Goal: Information Seeking & Learning: Check status

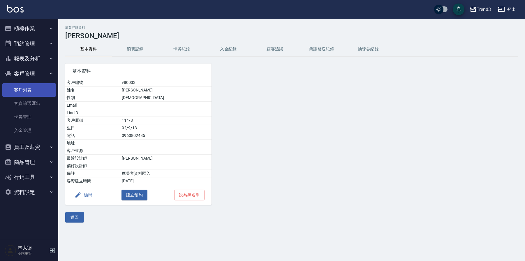
click at [35, 89] on link "客戶列表" at bounding box center [29, 89] width 54 height 13
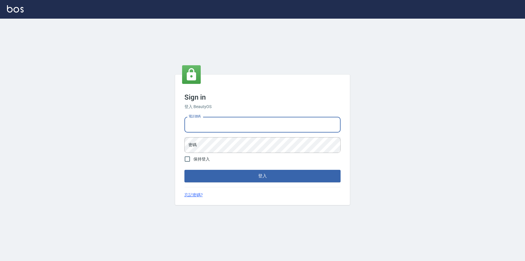
type input "0952958204"
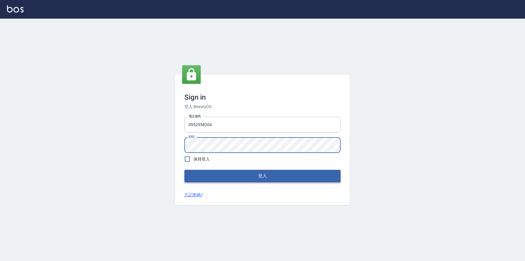
click at [268, 172] on button "登入" at bounding box center [262, 176] width 156 height 12
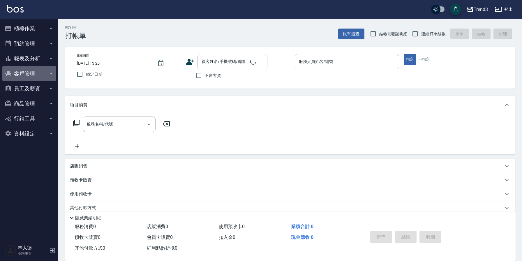
drag, startPoint x: 32, startPoint y: 71, endPoint x: 31, endPoint y: 88, distance: 16.3
click at [32, 71] on button "客戶管理" at bounding box center [29, 73] width 54 height 15
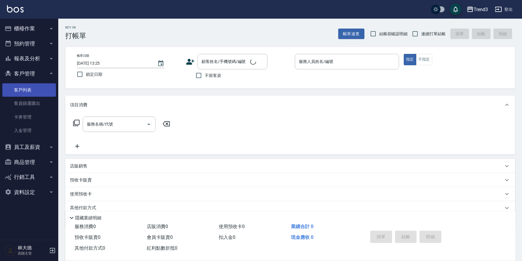
click at [34, 93] on link "客戶列表" at bounding box center [29, 89] width 54 height 13
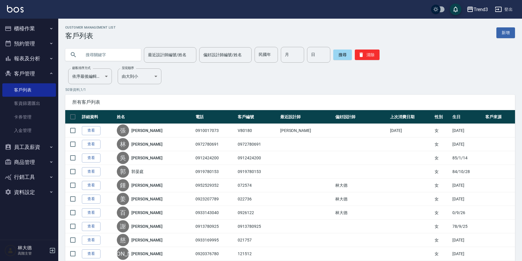
click at [101, 52] on input "text" at bounding box center [109, 55] width 55 height 16
type input "n"
type input "死"
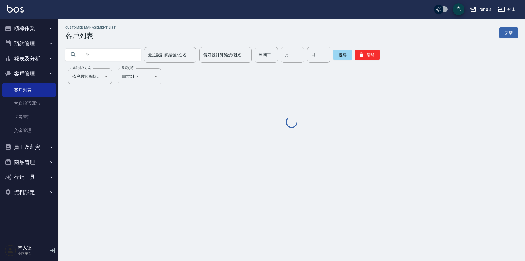
type input "羽"
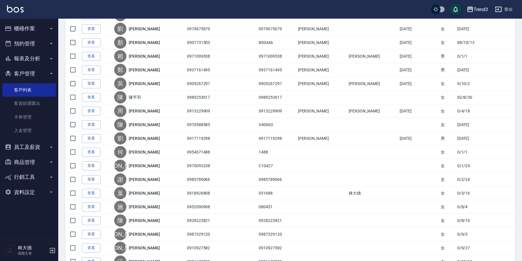
scroll to position [61, 0]
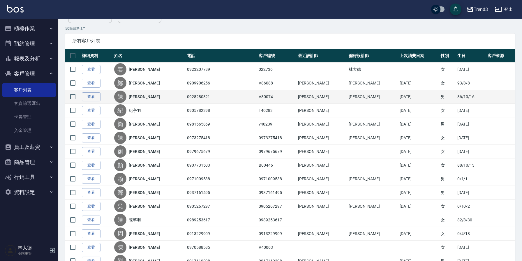
click at [212, 93] on td "0928280821" at bounding box center [222, 97] width 72 height 14
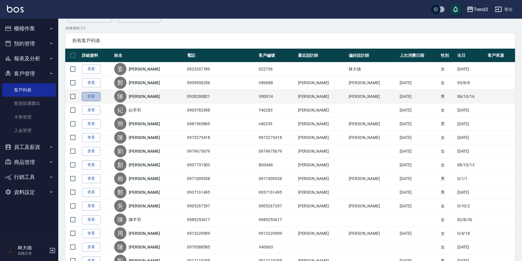
click at [91, 99] on link "查看" at bounding box center [91, 96] width 19 height 9
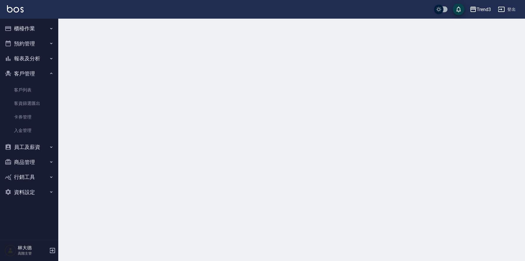
scroll to position [0, 0]
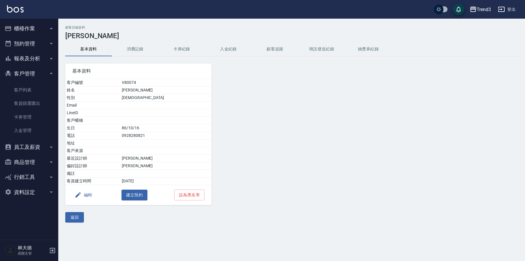
click at [137, 52] on button "消費記錄" at bounding box center [135, 49] width 47 height 14
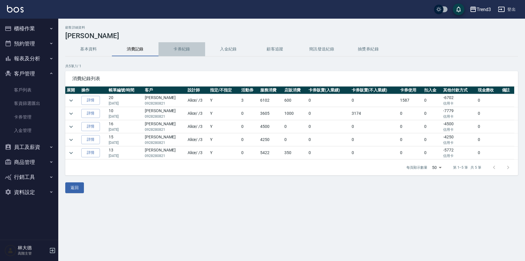
click at [191, 49] on button "卡券紀錄" at bounding box center [181, 49] width 47 height 14
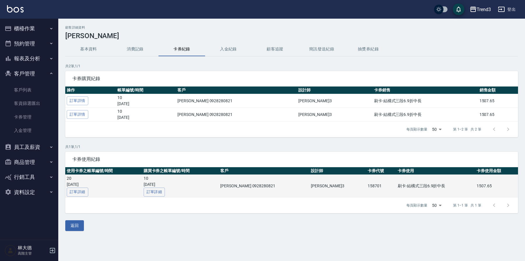
drag, startPoint x: 75, startPoint y: 184, endPoint x: 107, endPoint y: 183, distance: 32.6
click at [107, 183] on p "[DATE]" at bounding box center [104, 184] width 74 height 6
click at [138, 184] on p "[DATE]" at bounding box center [104, 184] width 74 height 6
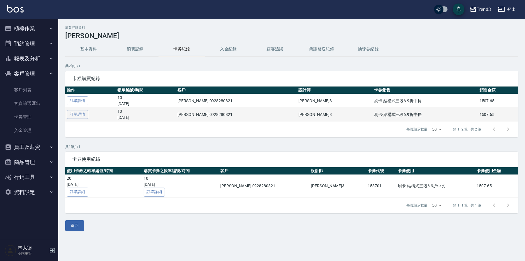
click at [372, 117] on td "刷卡-結構式三段6.9折中長" at bounding box center [424, 115] width 105 height 14
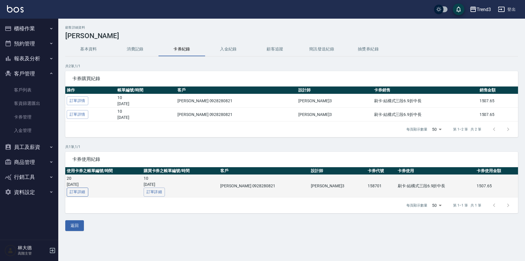
scroll to position [0, 0]
click at [80, 193] on link "訂單詳細" at bounding box center [78, 192] width 22 height 9
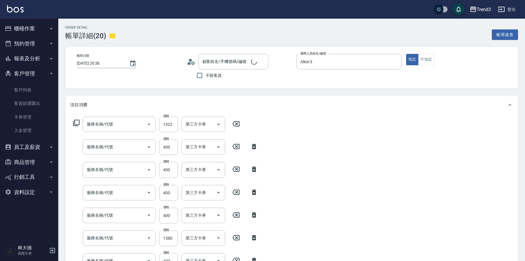
type input "[DATE] 20:36"
type input "Alice-3"
type input "TREND滋潤修護洗髮精"
type input "套餐預購(女)(99902)"
type input "燙髮(12401)"
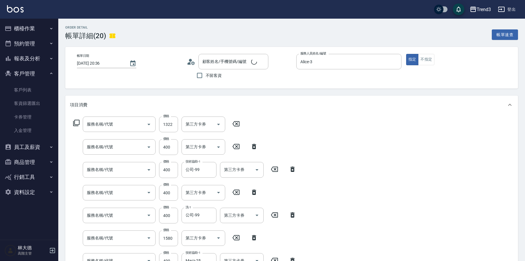
type input "燙前護髮(2403)"
type input "剪髮(350)"
type input "洗髮(250)"
type input "染髮套餐(992)"
type input "蘆薈敷膜(3203)"
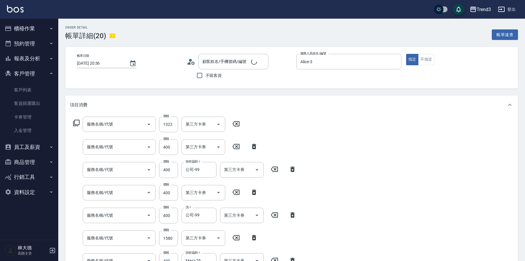
type input "染髮(12402)"
type input "剪髮(350)"
type input "洗髮(250)"
type input "[PERSON_NAME]/0928280821/V80074"
type input "刷卡-結構式三段6.9折中長(1/1)"
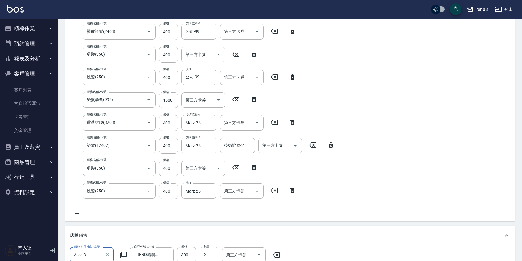
scroll to position [140, 0]
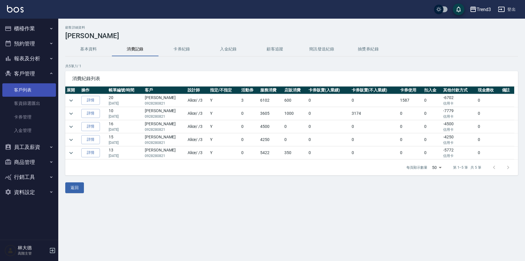
click at [36, 91] on link "客戶列表" at bounding box center [29, 89] width 54 height 13
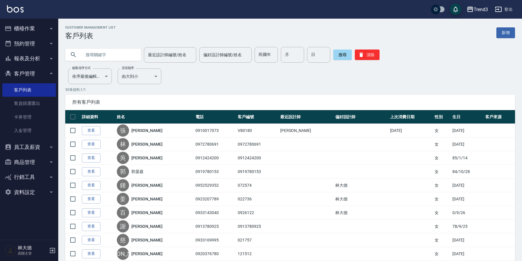
scroll to position [0, 3]
click at [120, 51] on input "text" at bounding box center [109, 55] width 55 height 16
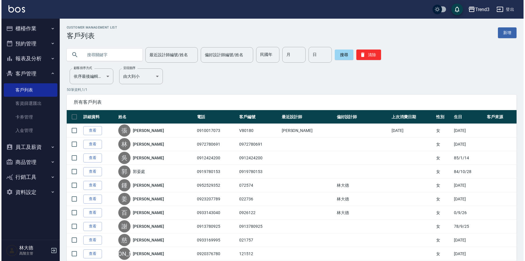
scroll to position [0, 0]
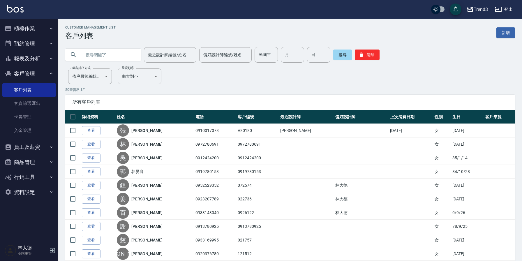
type input "ㄑ"
type input "ㄍ"
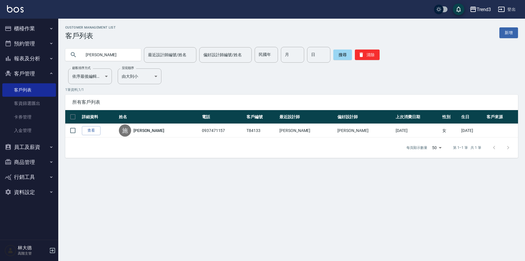
type input "[PERSON_NAME]"
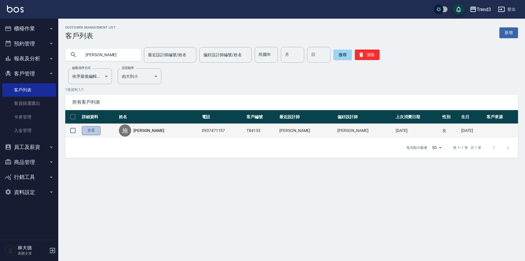
click at [91, 134] on link "查看" at bounding box center [91, 130] width 19 height 9
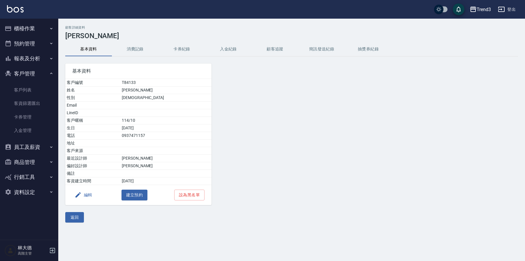
scroll to position [0, 0]
drag, startPoint x: 140, startPoint y: 120, endPoint x: 174, endPoint y: 120, distance: 34.4
click at [174, 120] on tr "客戶暱稱 114/10" at bounding box center [138, 121] width 146 height 8
click at [172, 123] on td "114/10" at bounding box center [165, 121] width 91 height 8
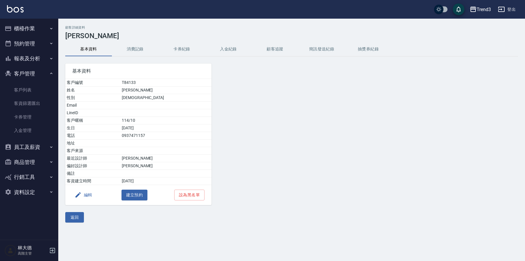
click at [129, 46] on button "消費記錄" at bounding box center [135, 49] width 47 height 14
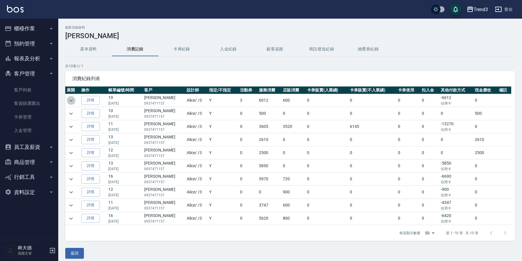
click at [74, 102] on icon "expand row" at bounding box center [71, 100] width 7 height 7
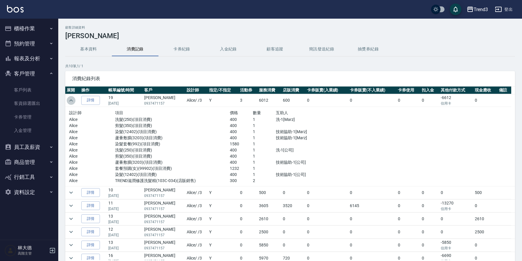
click at [74, 101] on icon "expand row" at bounding box center [71, 100] width 7 height 7
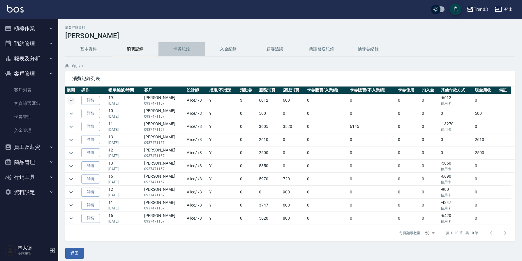
click at [164, 49] on button "卡券紀錄" at bounding box center [181, 49] width 47 height 14
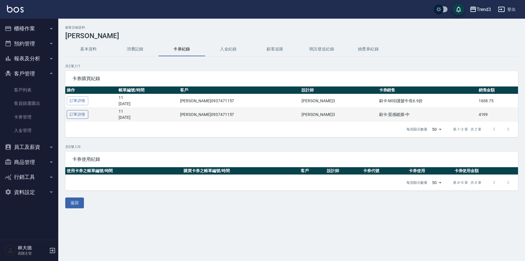
click at [76, 116] on link "訂單詳情" at bounding box center [78, 114] width 22 height 9
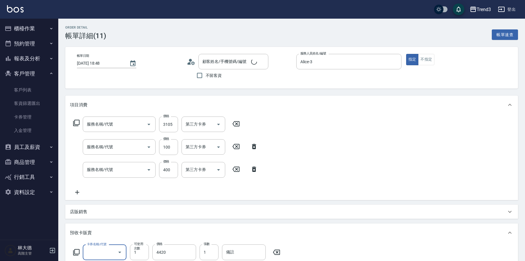
type input "[DATE] 18:48"
type input "Alice-3"
type input "KT髮洸療-中4000(40001)"
type input "補色洗(100)"
type input "洗髮(250)"
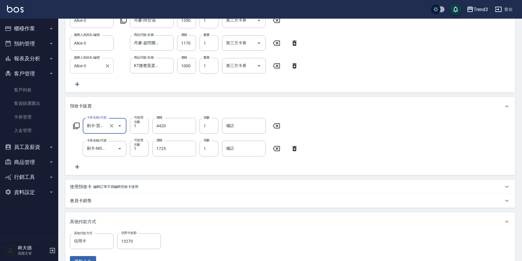
scroll to position [0, 28]
type input "[PERSON_NAME]/0937471157/T84133"
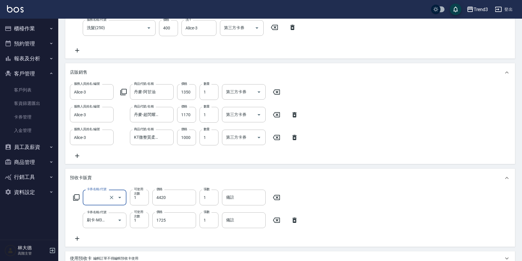
scroll to position [142, 0]
